Goal: Task Accomplishment & Management: Manage account settings

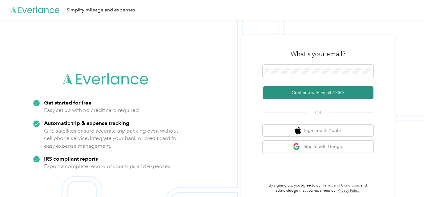
click at [324, 92] on button "Continue with Email / SSO" at bounding box center [317, 92] width 111 height 13
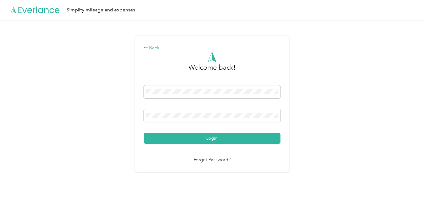
click at [155, 48] on div "Back" at bounding box center [212, 47] width 137 height 7
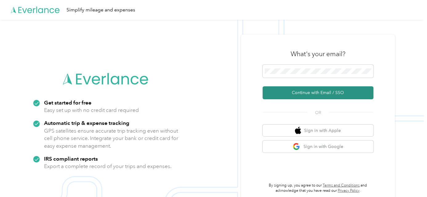
click at [324, 90] on button "Continue with Email / SSO" at bounding box center [317, 92] width 111 height 13
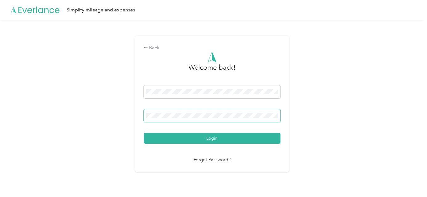
click at [220, 109] on span at bounding box center [212, 115] width 137 height 13
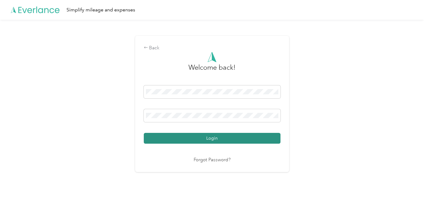
click at [216, 137] on button "Login" at bounding box center [212, 138] width 137 height 11
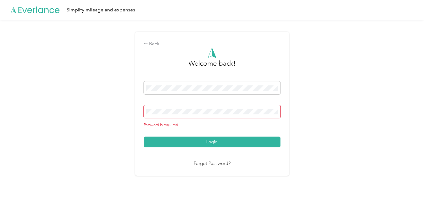
click at [218, 108] on span at bounding box center [212, 111] width 137 height 13
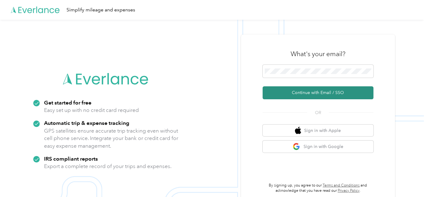
click at [320, 91] on button "Continue with Email / SSO" at bounding box center [317, 92] width 111 height 13
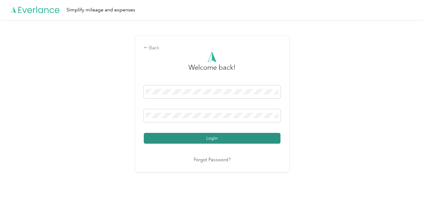
click at [225, 138] on button "Login" at bounding box center [212, 138] width 137 height 11
